Goal: Find specific page/section: Find specific page/section

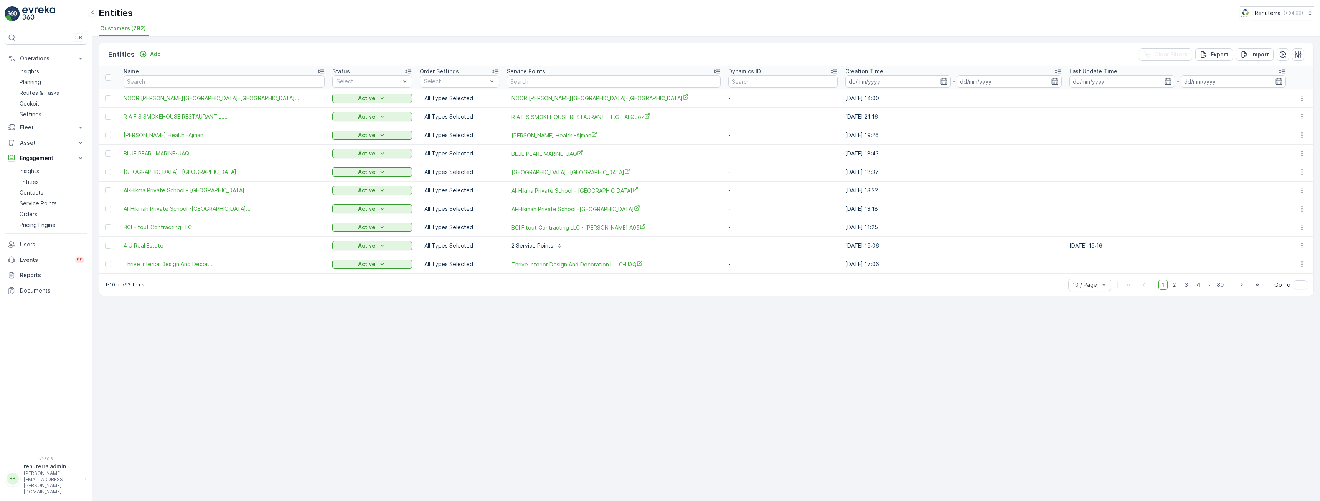
click at [150, 227] on span "BCI Fitout Contracting LLC" at bounding box center [224, 227] width 201 height 8
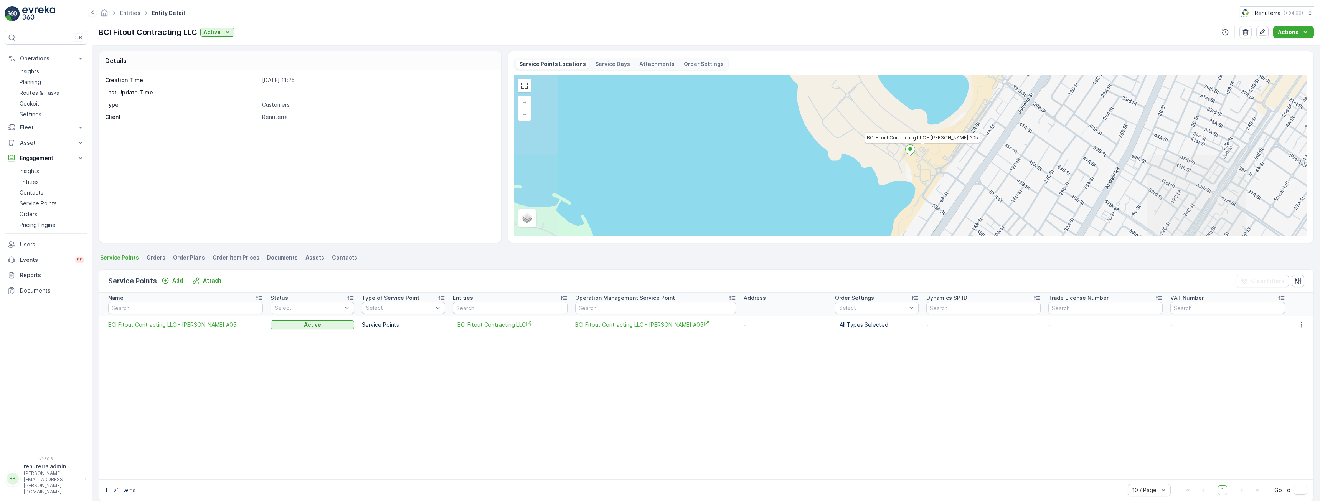
click at [148, 327] on span "BCI Fitout Contracting LLC - [PERSON_NAME] A05" at bounding box center [185, 325] width 155 height 8
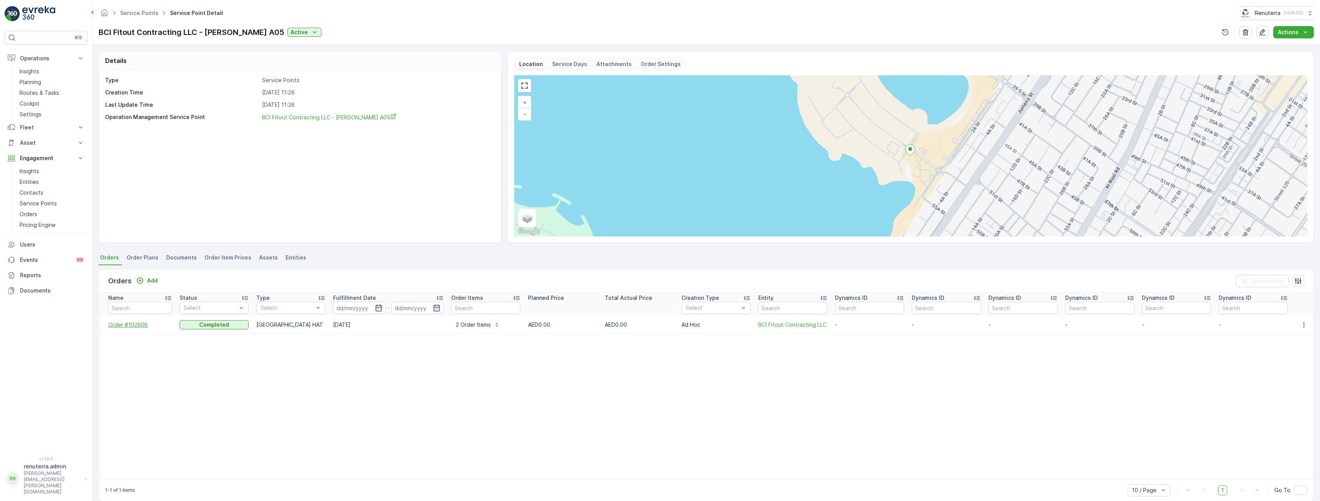
click at [121, 325] on span "Order #102608" at bounding box center [140, 325] width 64 height 8
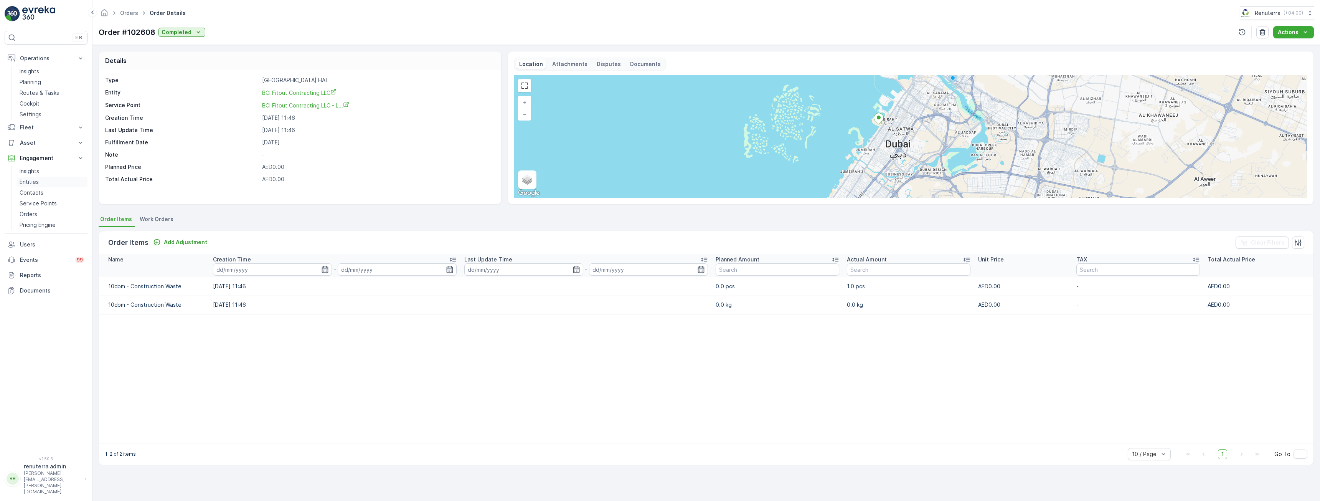
click at [37, 181] on p "Entities" at bounding box center [29, 182] width 19 height 8
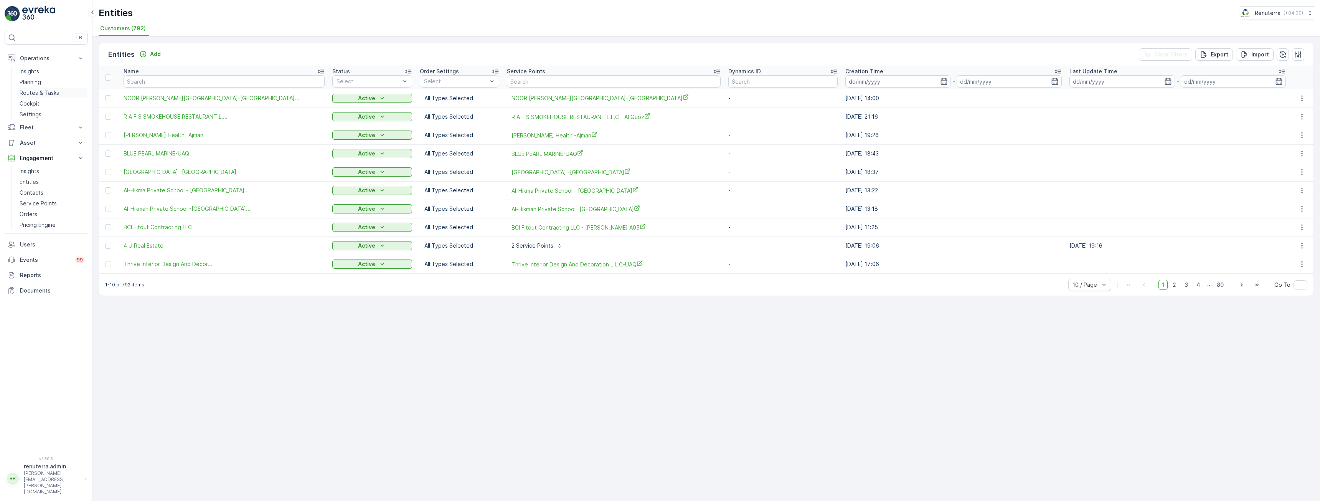
click at [36, 96] on p "Routes & Tasks" at bounding box center [40, 93] width 40 height 8
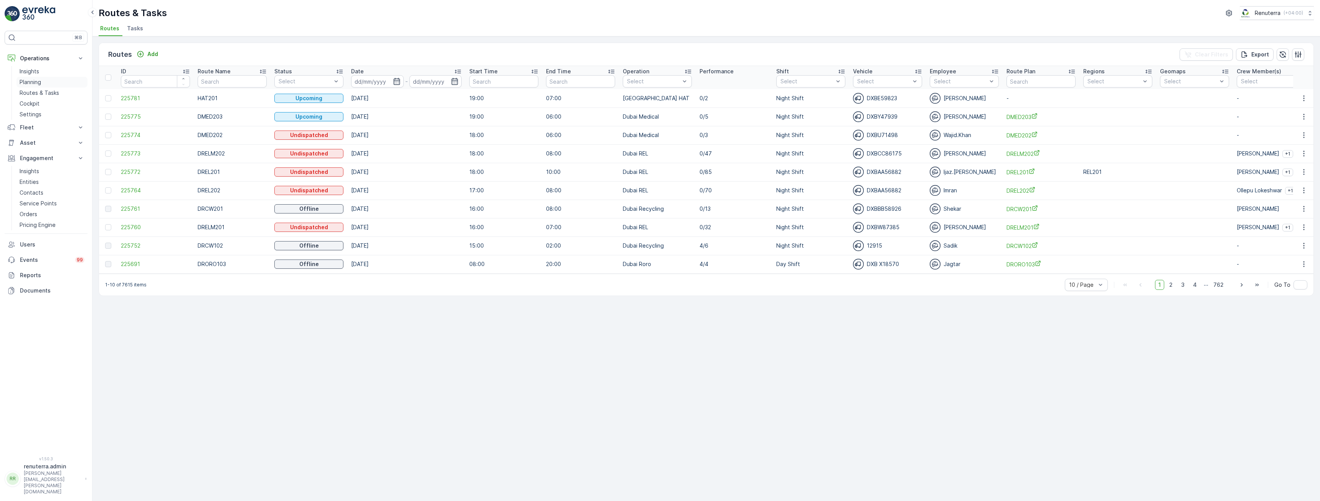
click at [21, 82] on p "Planning" at bounding box center [30, 82] width 21 height 8
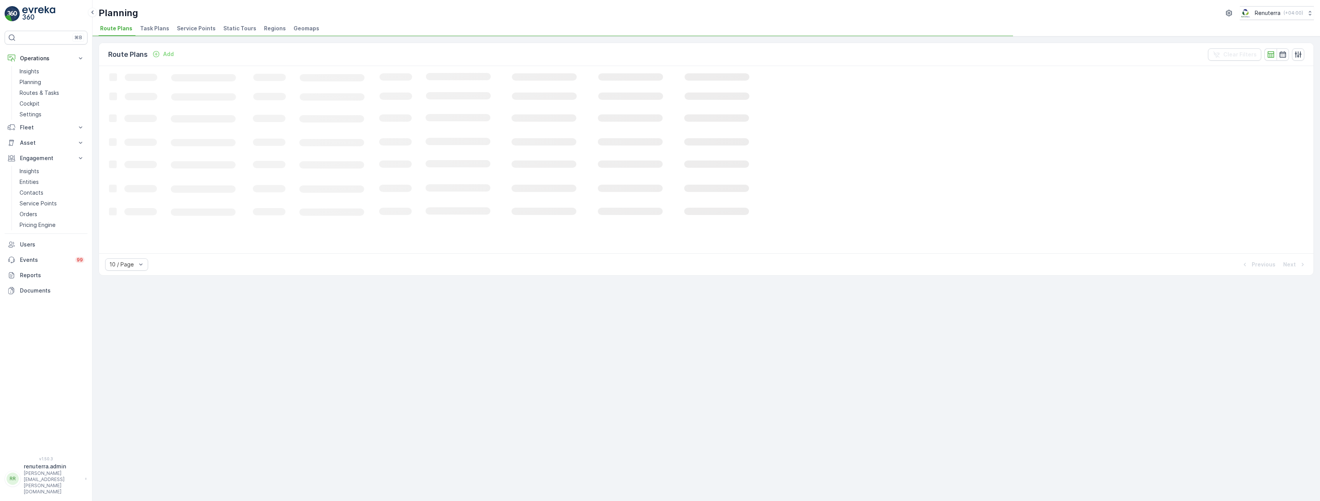
click at [196, 28] on span "Service Points" at bounding box center [196, 29] width 39 height 8
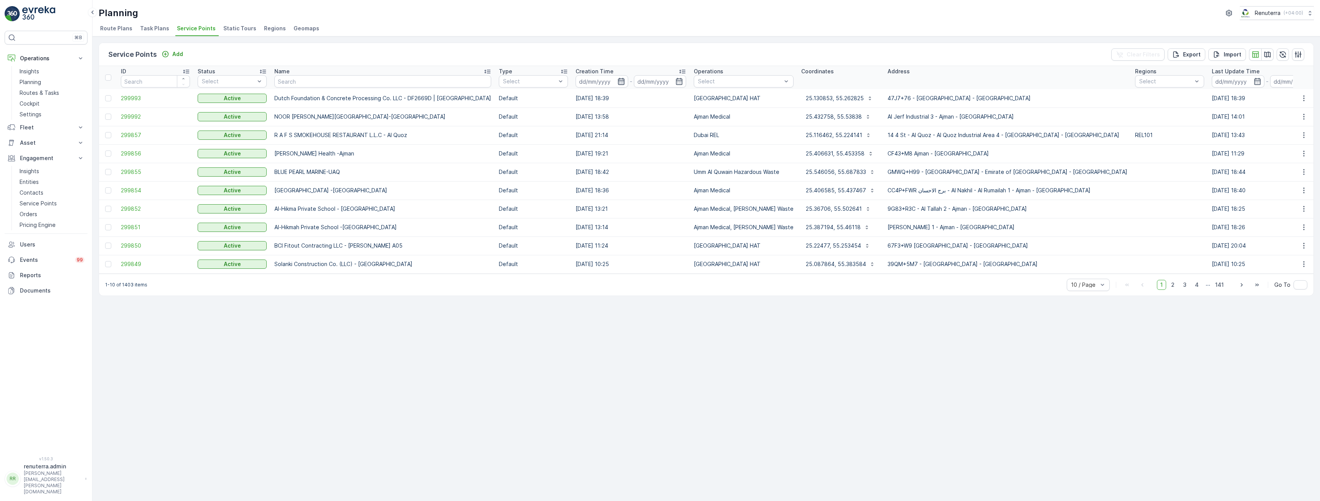
click at [617, 79] on icon "button" at bounding box center [621, 82] width 8 height 8
click at [573, 163] on p "This Month" at bounding box center [570, 165] width 31 height 8
type input "[DATE]"
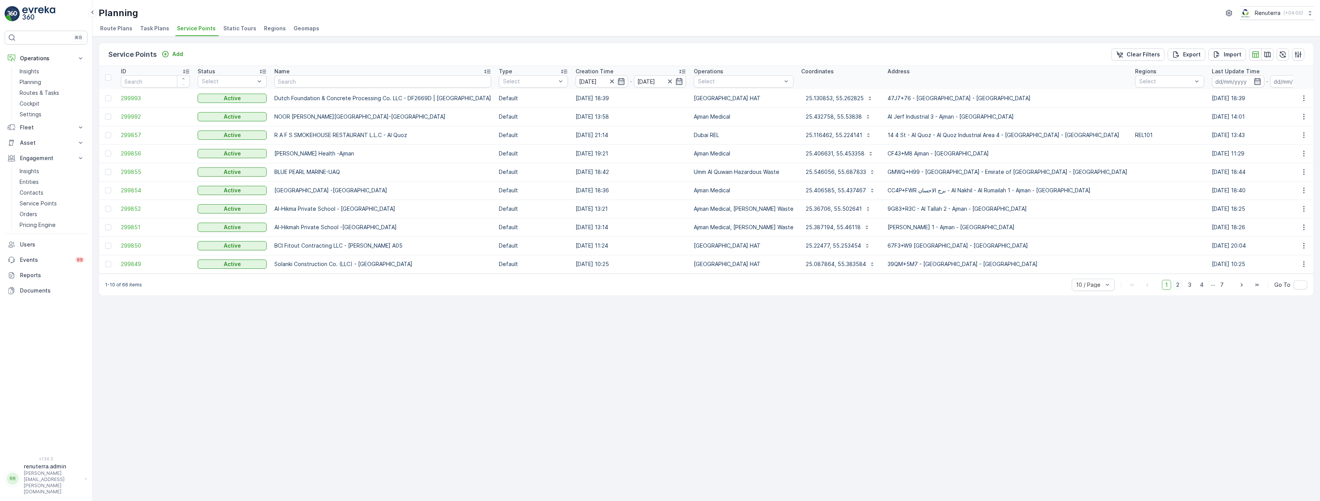
click at [1180, 289] on span "2" at bounding box center [1178, 285] width 10 height 10
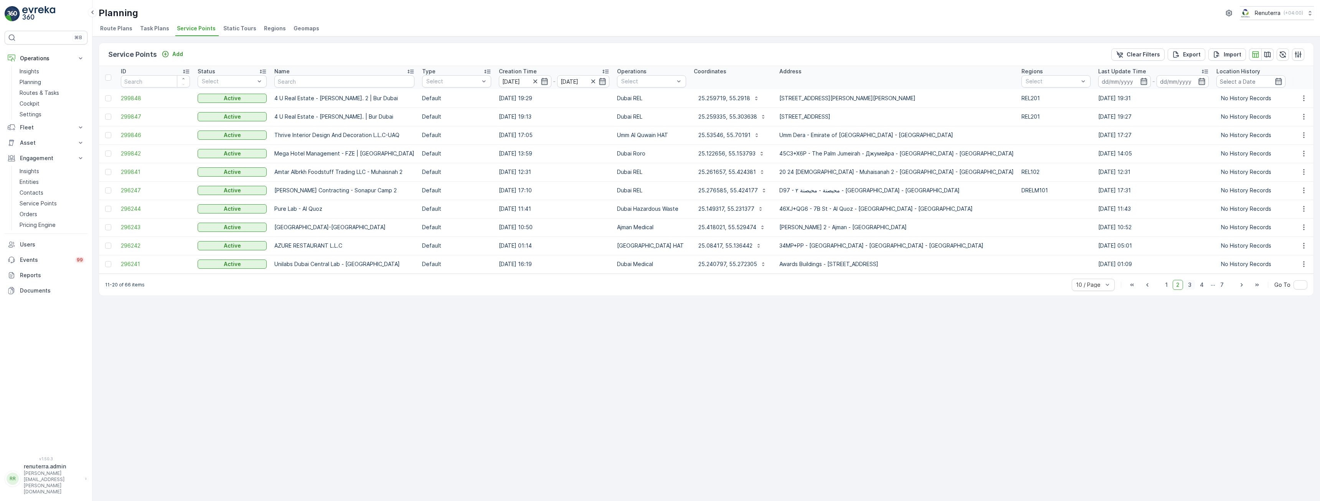
click at [1192, 290] on span "3" at bounding box center [1190, 285] width 10 height 10
